Goal: Navigation & Orientation: Find specific page/section

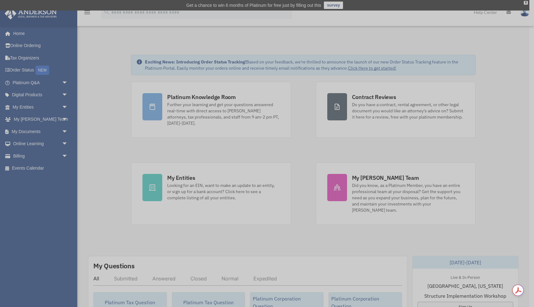
click at [67, 107] on div "x" at bounding box center [267, 153] width 534 height 307
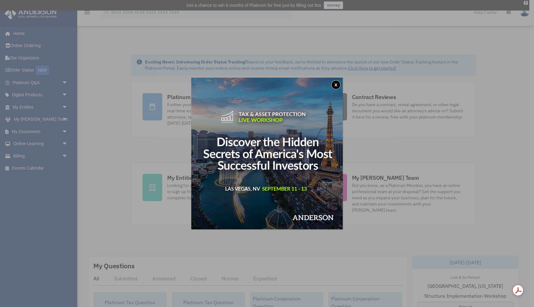
click at [337, 83] on button "x" at bounding box center [335, 84] width 9 height 9
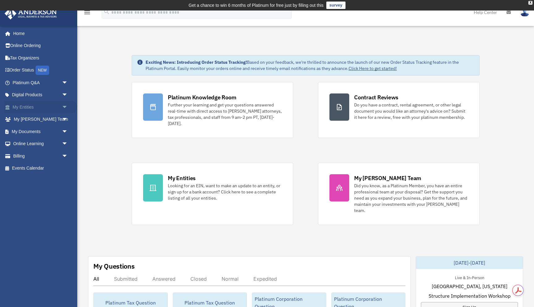
click at [66, 108] on span "arrow_drop_down" at bounding box center [68, 107] width 12 height 13
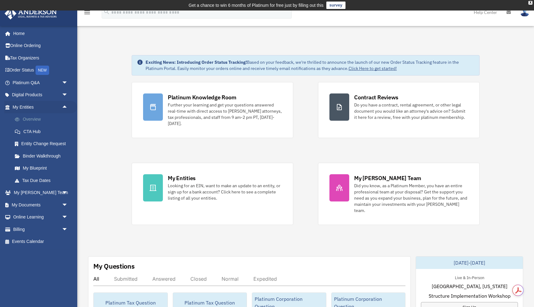
click at [29, 120] on link "Overview" at bounding box center [43, 119] width 69 height 12
click at [34, 120] on link "Overview" at bounding box center [43, 119] width 69 height 12
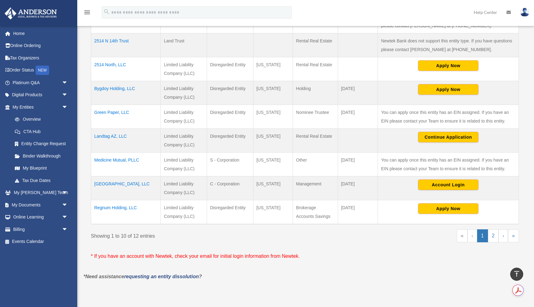
scroll to position [204, 0]
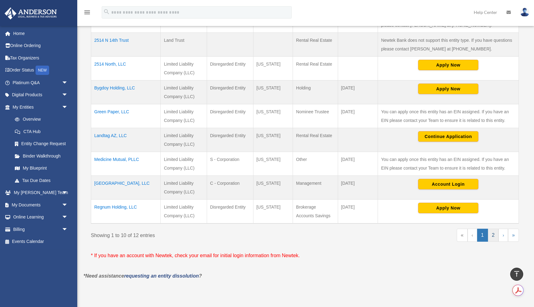
click at [493, 233] on link "2" at bounding box center [493, 235] width 11 height 13
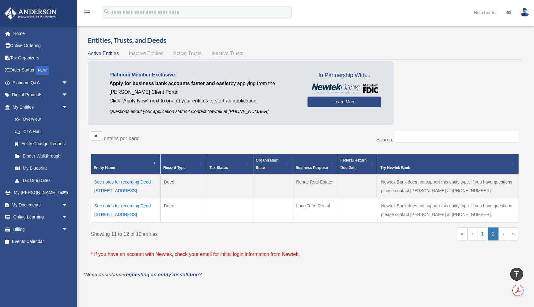
scroll to position [0, 0]
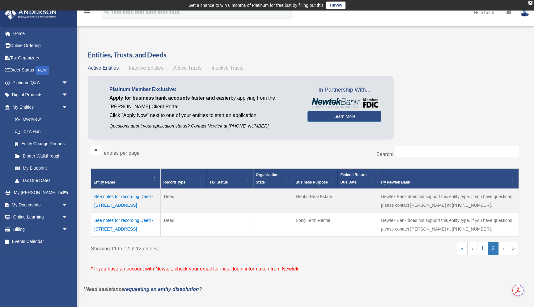
click at [129, 203] on td "See notes for recording Deed - 2345 North Dayton Street" at bounding box center [126, 201] width 70 height 24
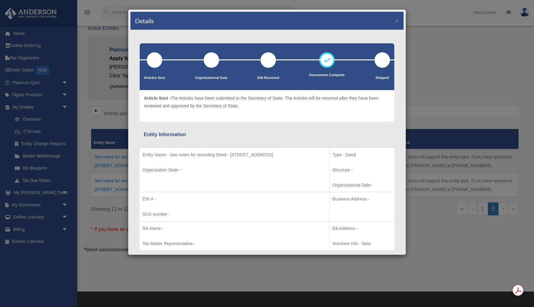
scroll to position [36, 0]
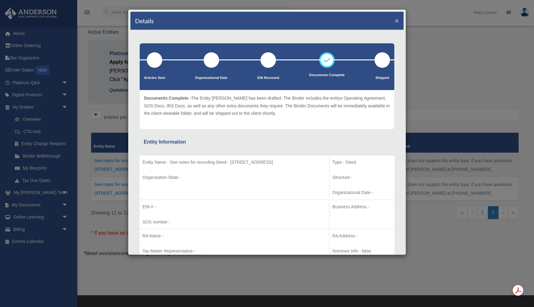
click at [399, 20] on button "×" at bounding box center [397, 20] width 4 height 6
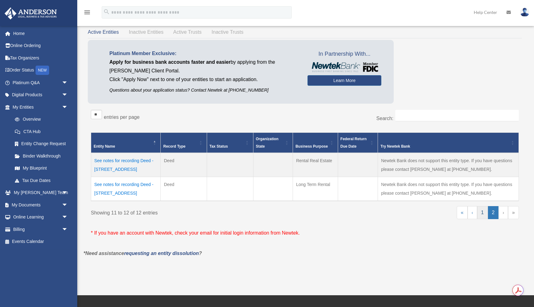
click at [481, 214] on link "1" at bounding box center [482, 212] width 11 height 13
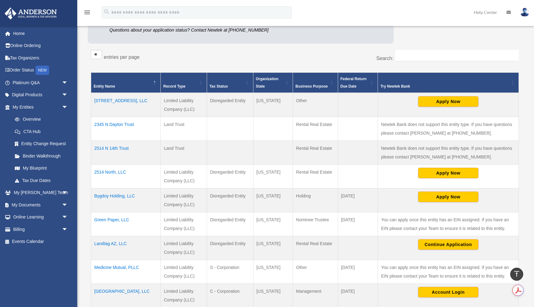
scroll to position [93, 0]
